Goal: Find specific page/section: Find specific page/section

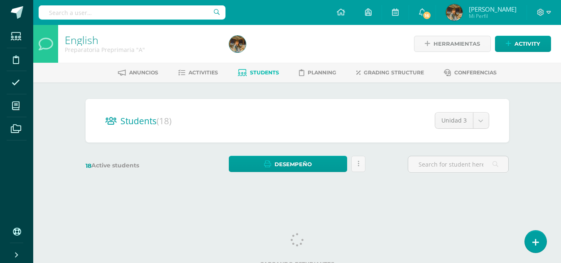
click at [265, 72] on span "Students" at bounding box center [264, 72] width 29 height 6
